Goal: Task Accomplishment & Management: Use online tool/utility

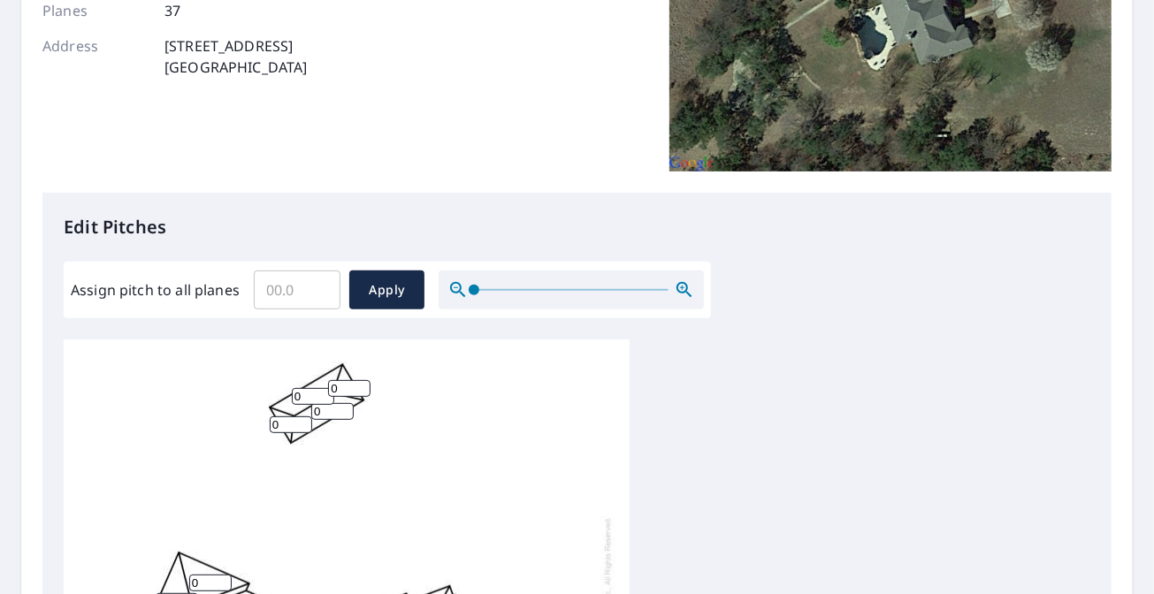
scroll to position [283, 0]
click at [300, 277] on input "Assign pitch to all planes" at bounding box center [297, 289] width 87 height 50
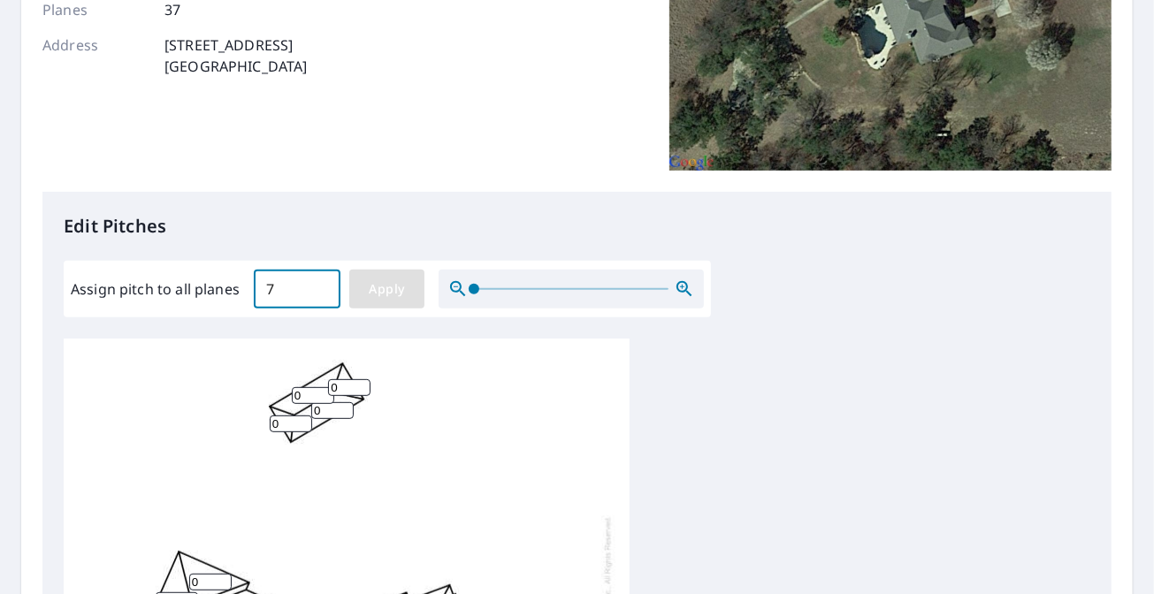
type input "7"
click at [390, 272] on button "Apply" at bounding box center [386, 289] width 75 height 39
type input "7"
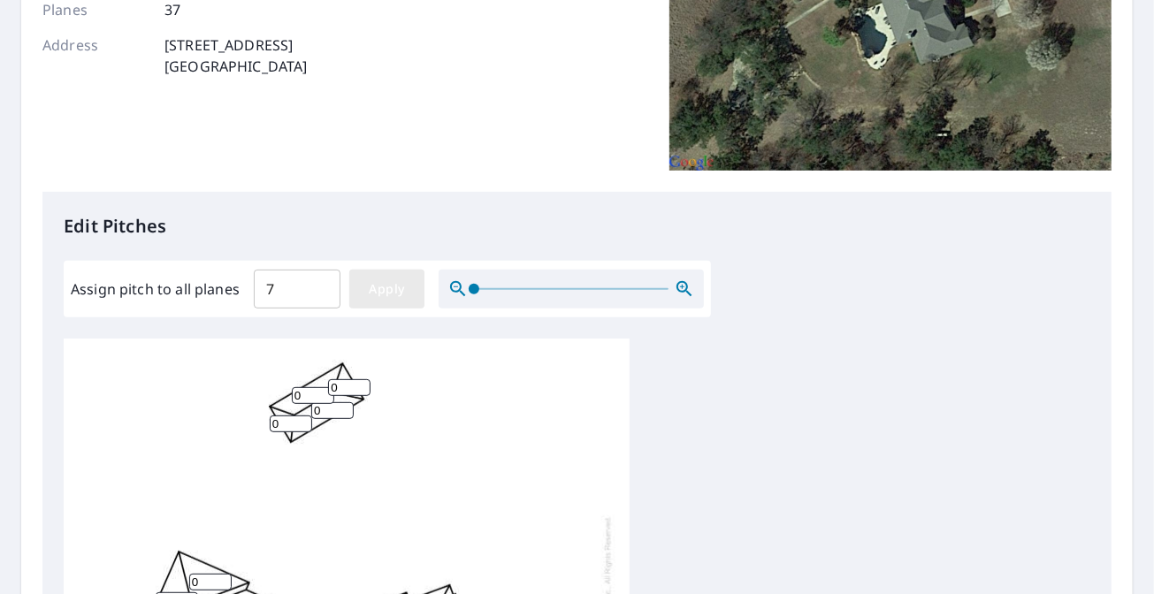
type input "7"
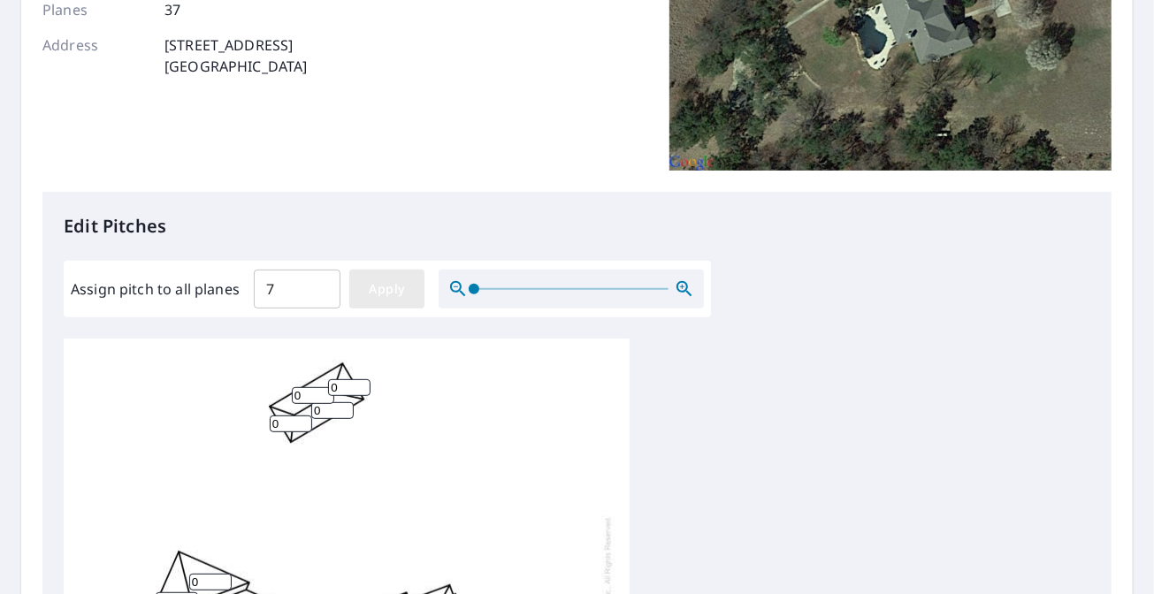
type input "7"
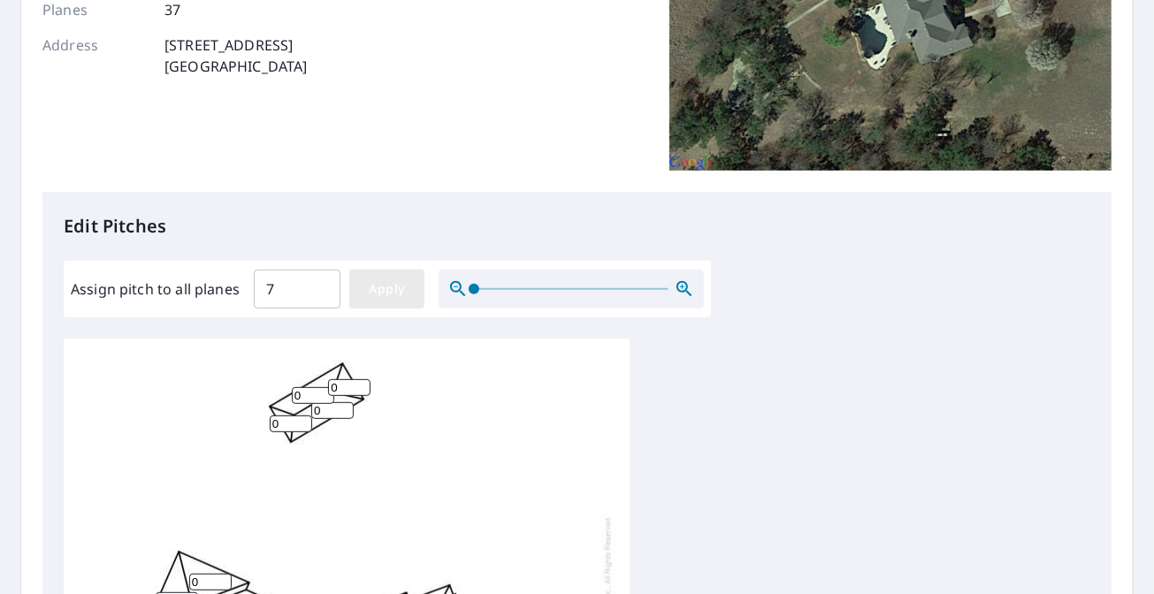
type input "7"
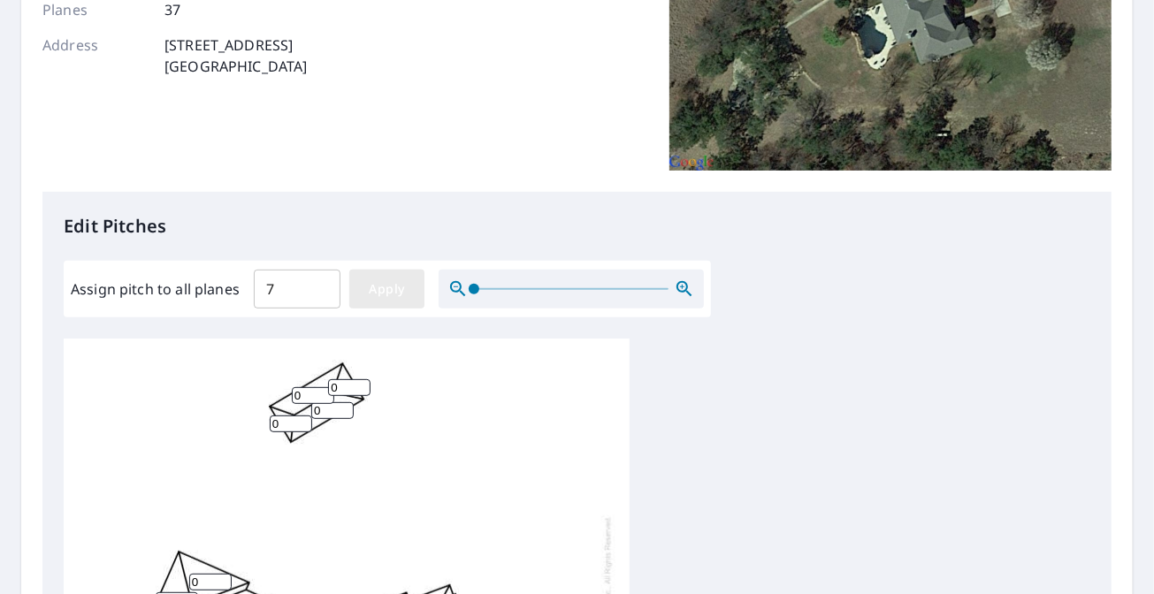
type input "7"
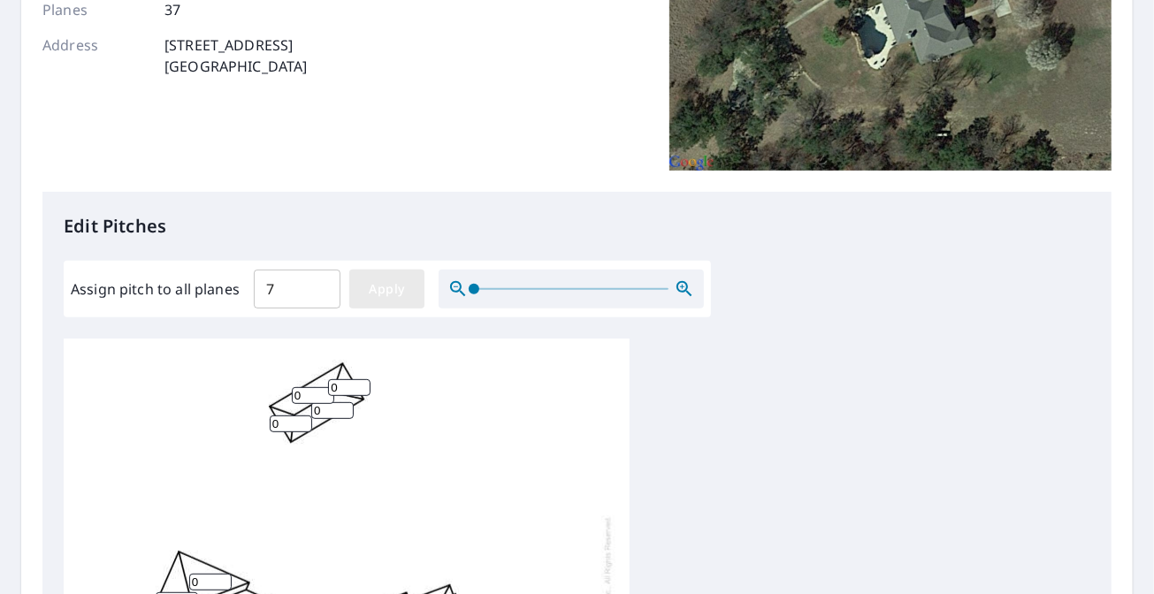
type input "7"
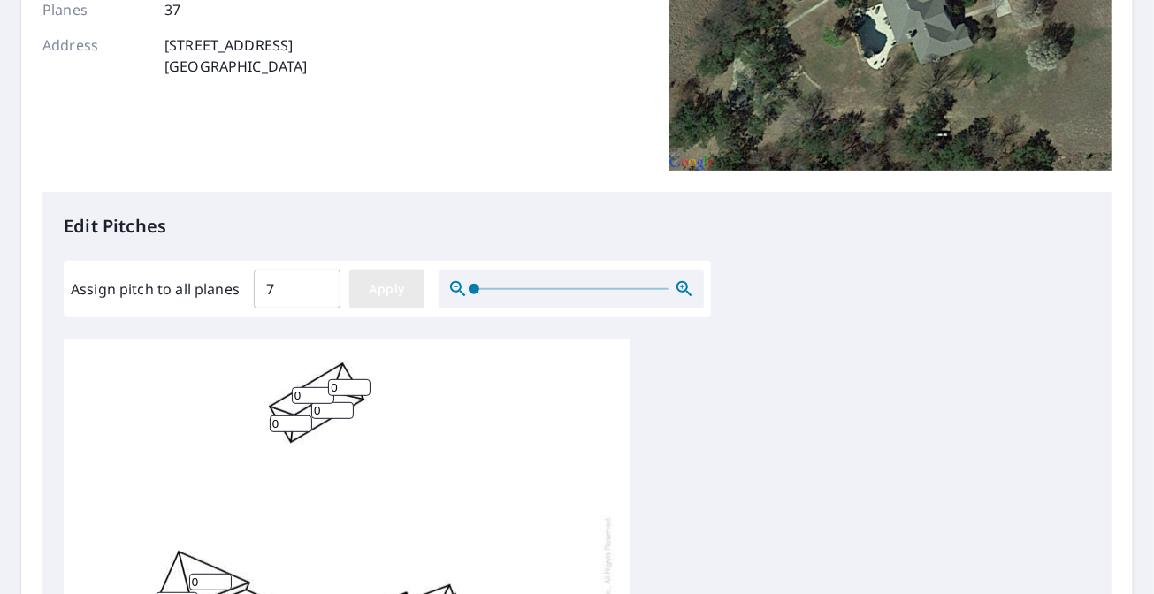
type input "7"
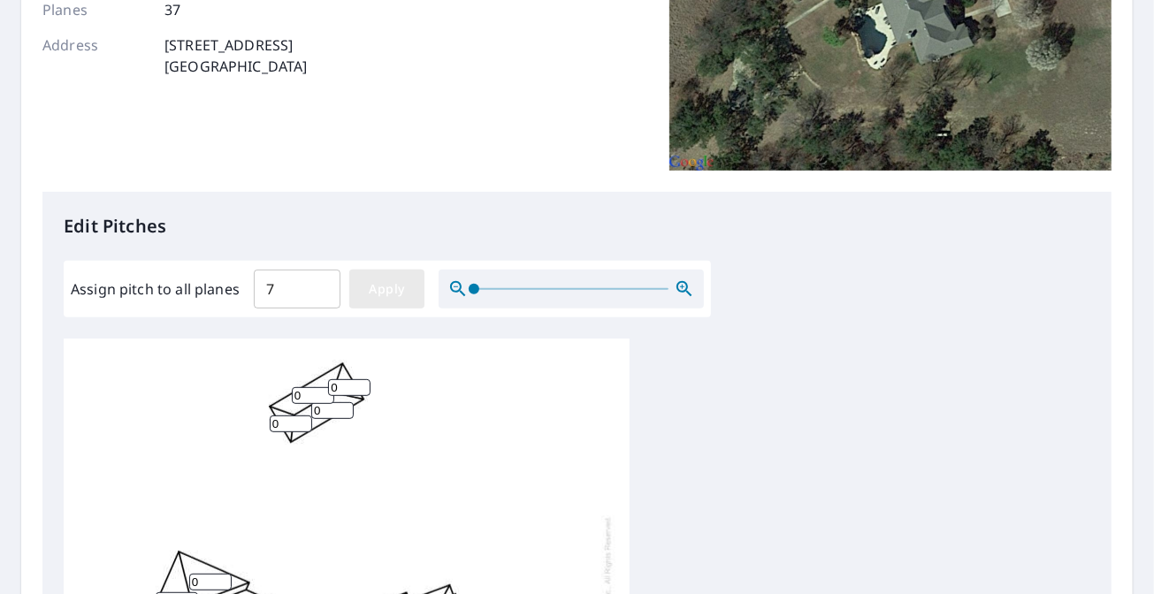
type input "7"
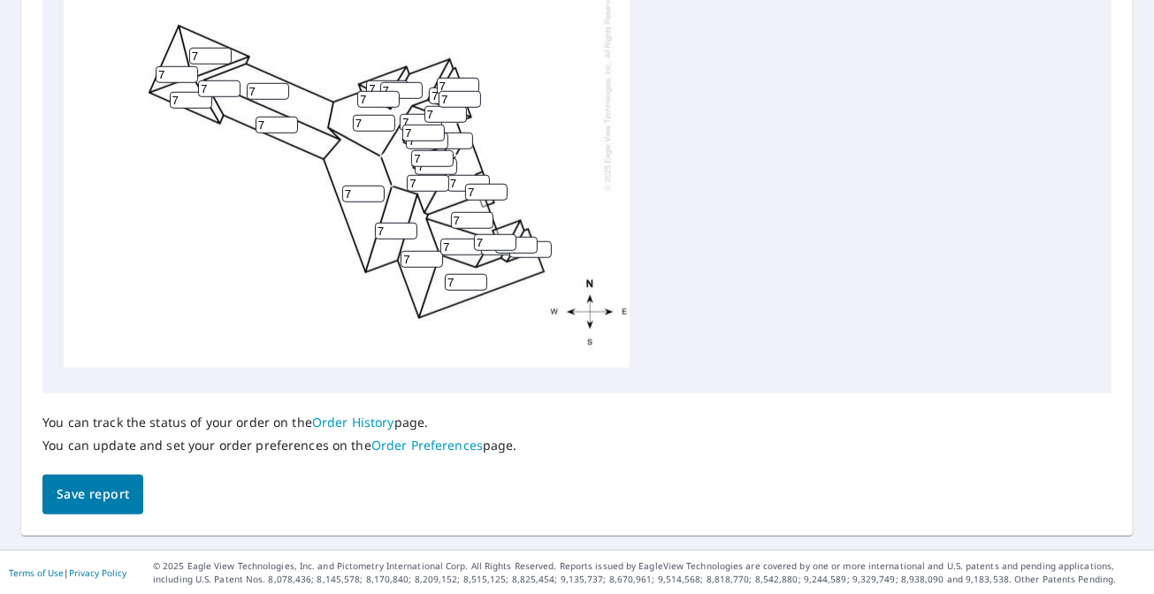
scroll to position [0, 0]
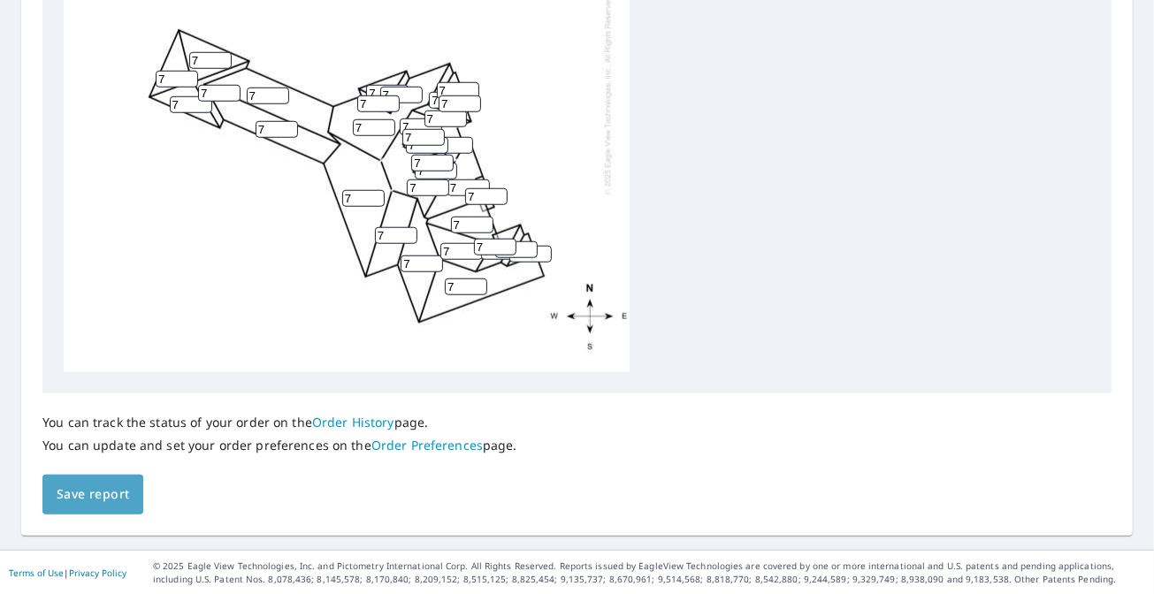
click at [87, 485] on span "Save report" at bounding box center [93, 495] width 72 height 22
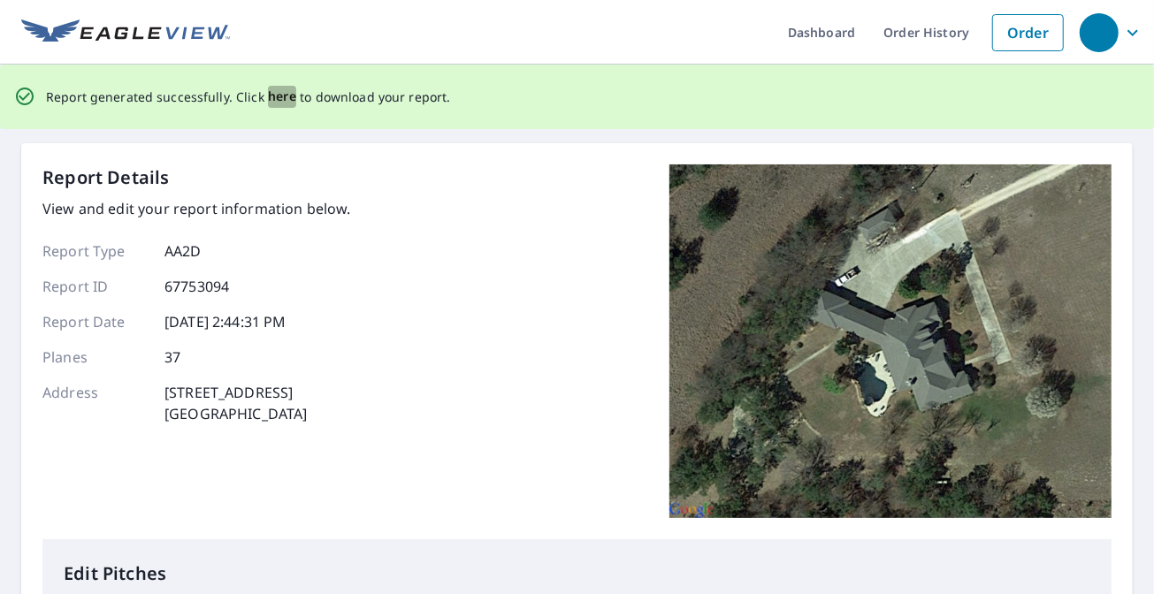
click at [287, 99] on span "here" at bounding box center [282, 97] width 29 height 22
